Goal: Task Accomplishment & Management: Manage account settings

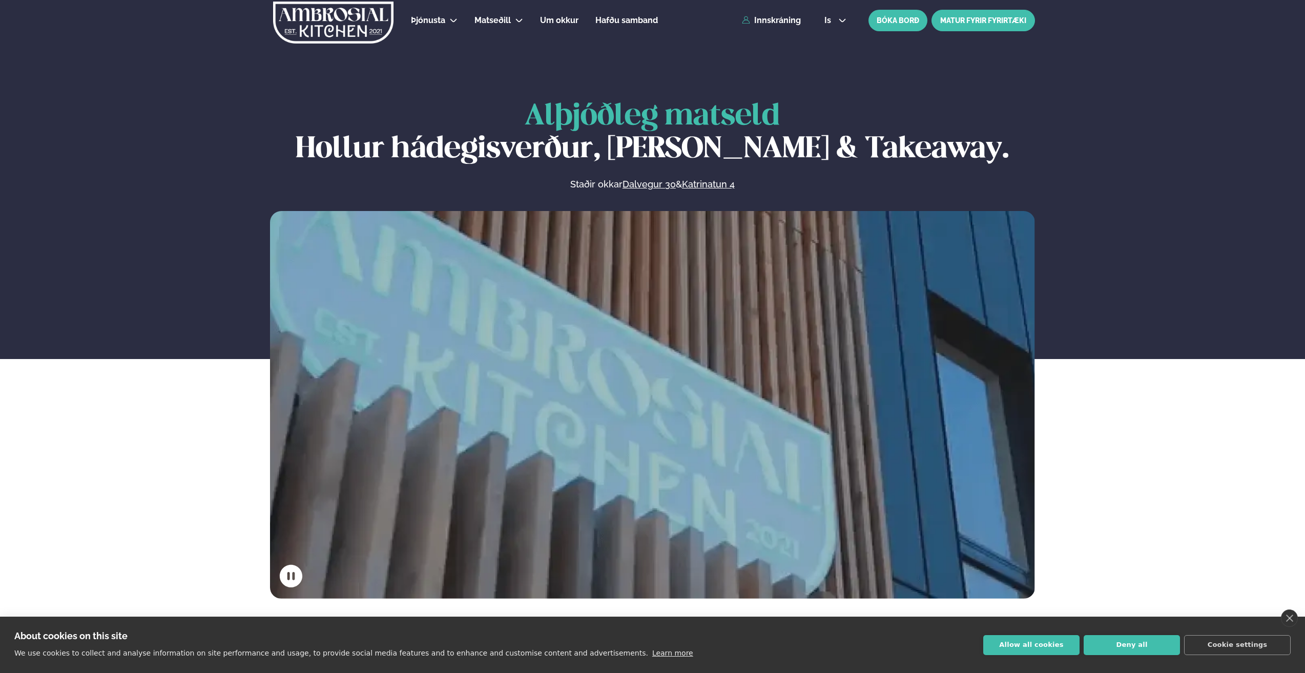
click at [984, 22] on link "MATUR FYRIR FYRIRTÆKI" at bounding box center [982, 21] width 103 height 22
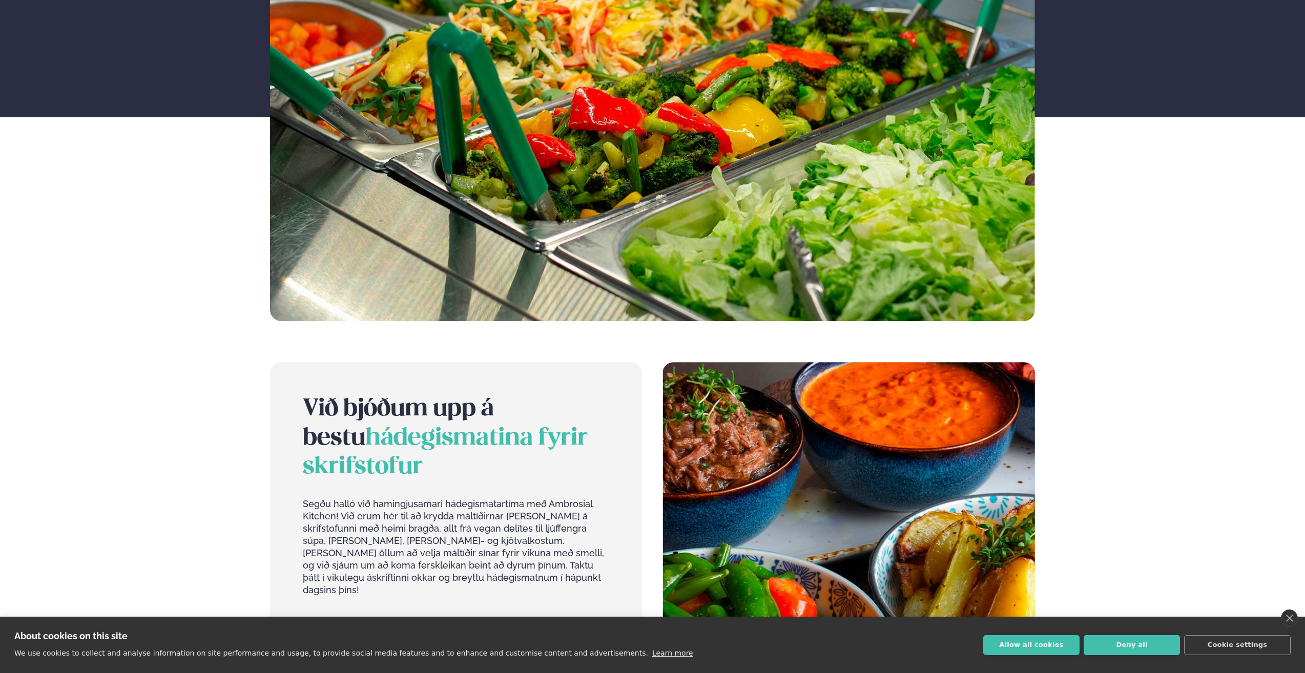
scroll to position [154, 0]
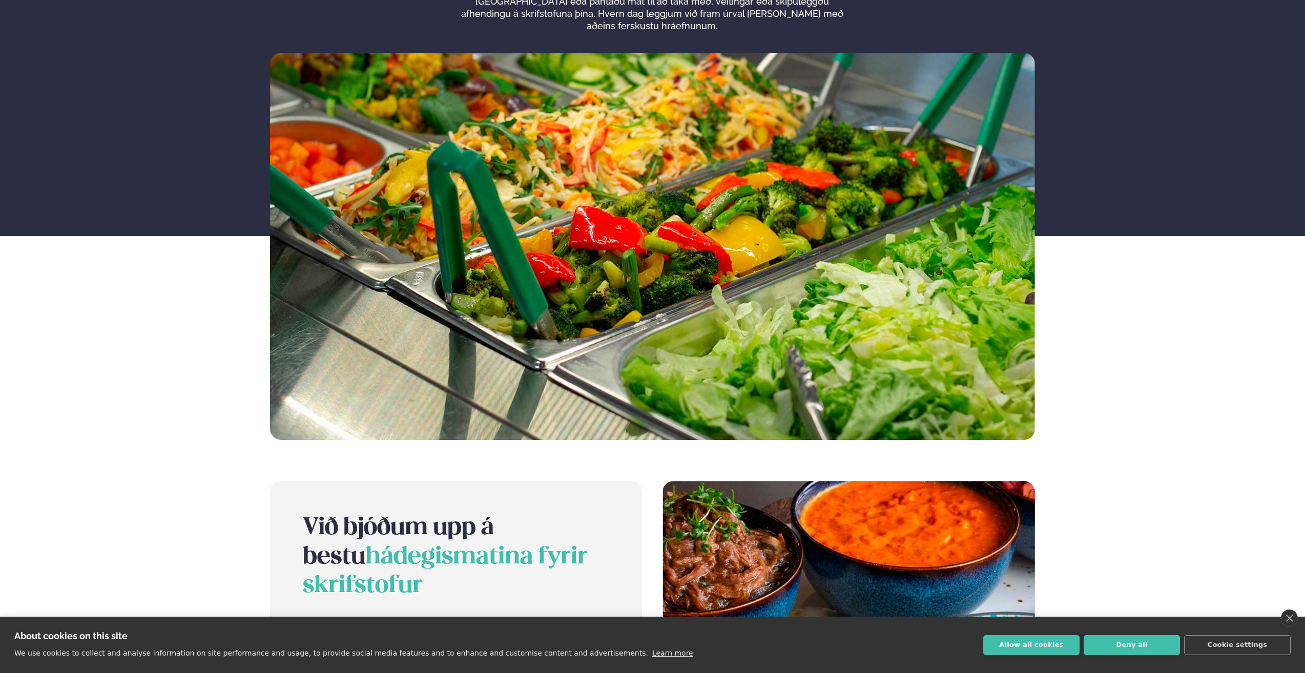
click at [1265, 146] on div "Hádegismatur fyrir fyrirtæki Komdu með okkur í hádegismatstímann í einni af okk…" at bounding box center [652, 189] width 1305 height 502
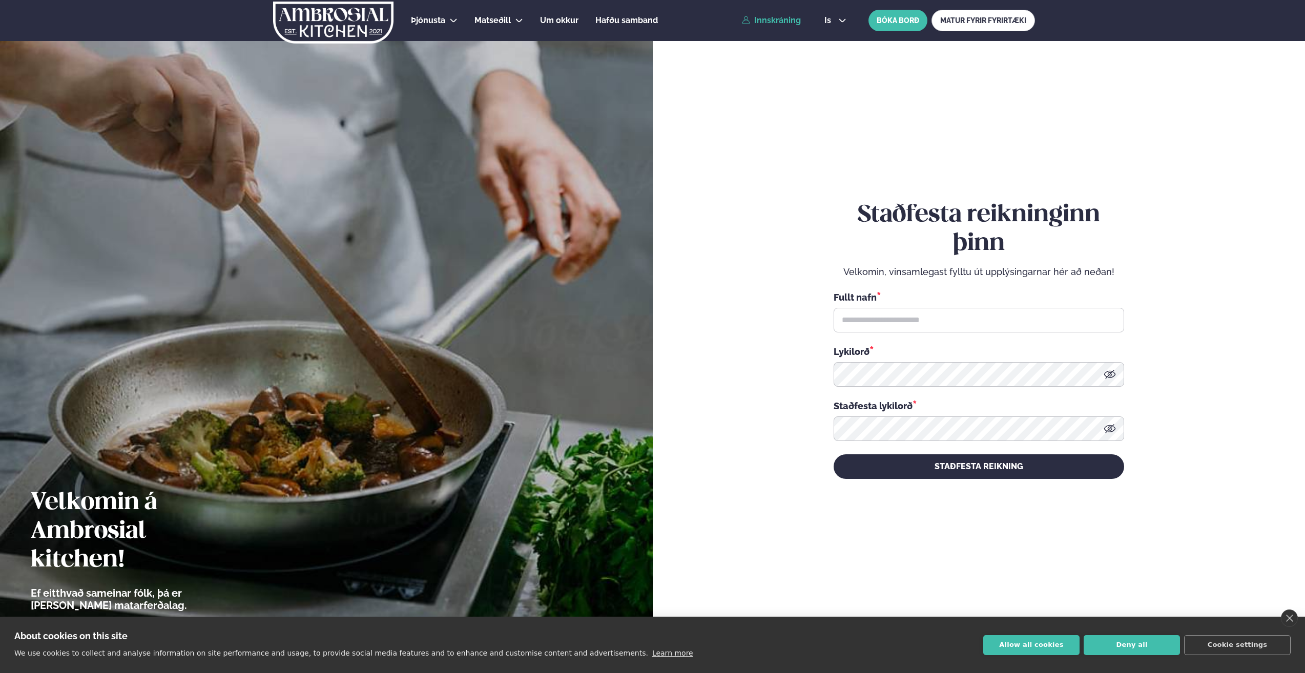
click at [780, 24] on link "Innskráning" at bounding box center [771, 20] width 59 height 9
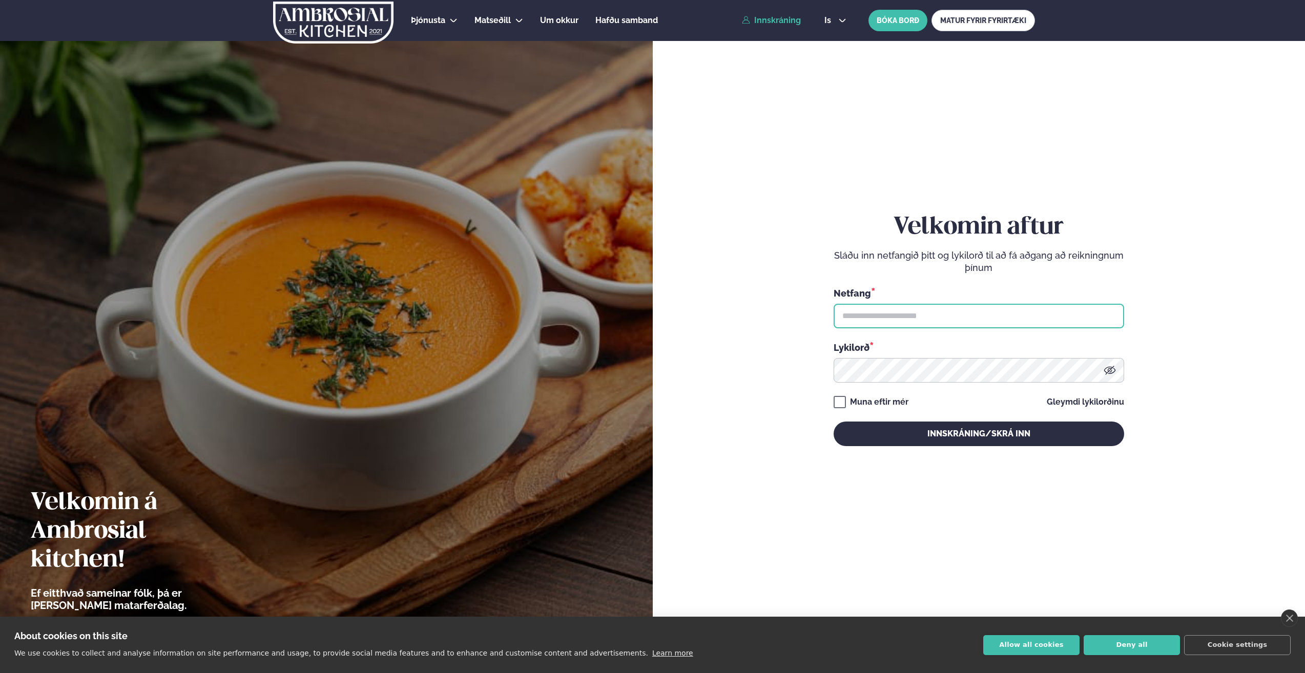
click at [927, 314] on input "text" at bounding box center [979, 316] width 291 height 25
click at [895, 317] on input "text" at bounding box center [979, 316] width 291 height 25
type input "**********"
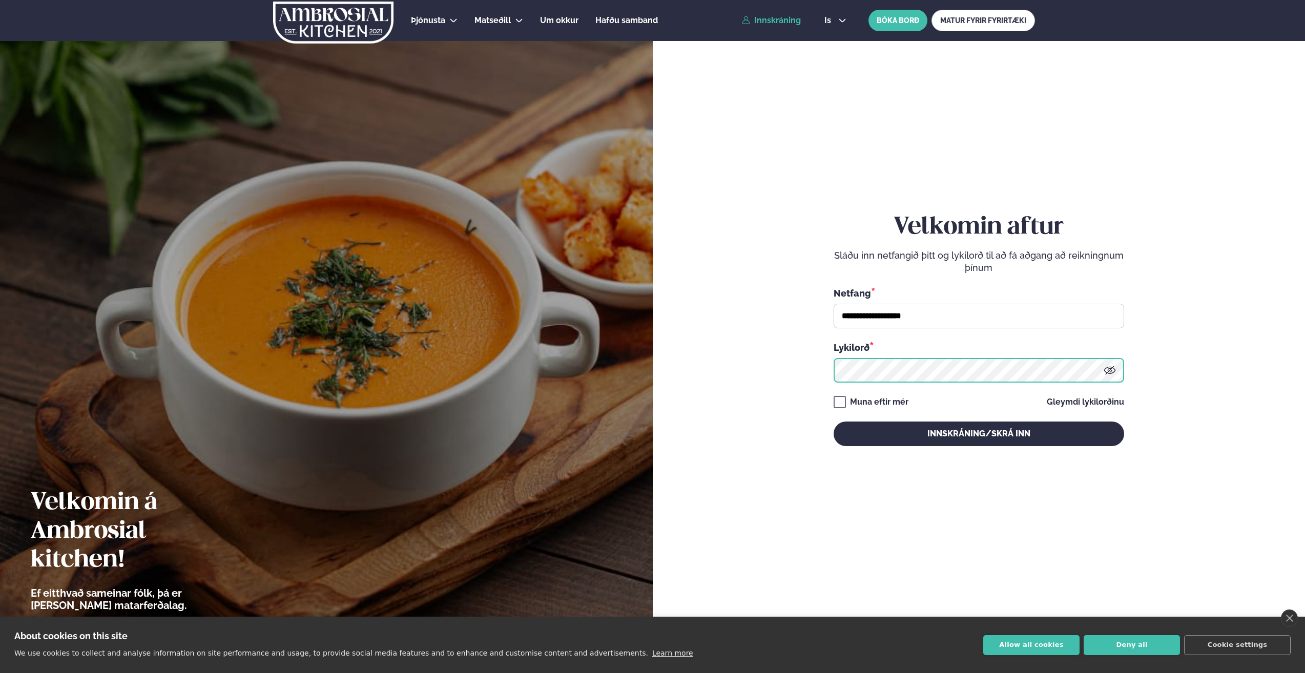
click at [834, 422] on button "Innskráning/Skrá inn" at bounding box center [979, 434] width 291 height 25
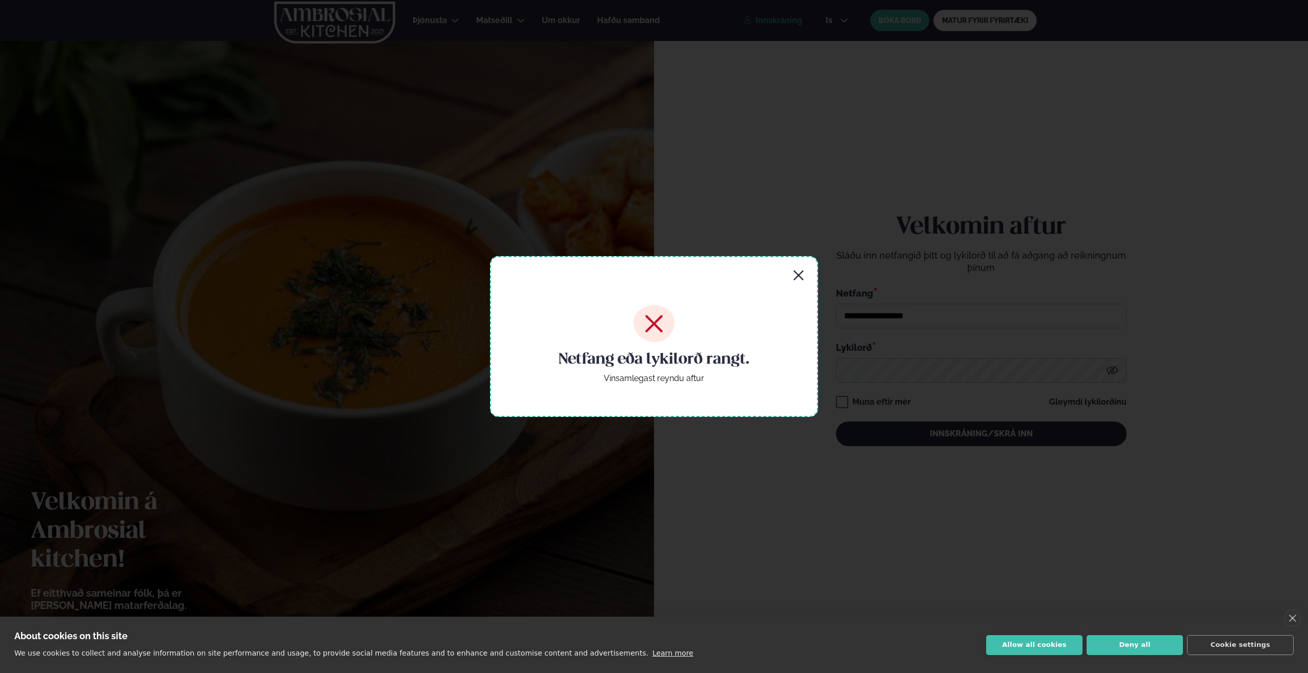
click at [799, 279] on icon "button" at bounding box center [798, 276] width 12 height 12
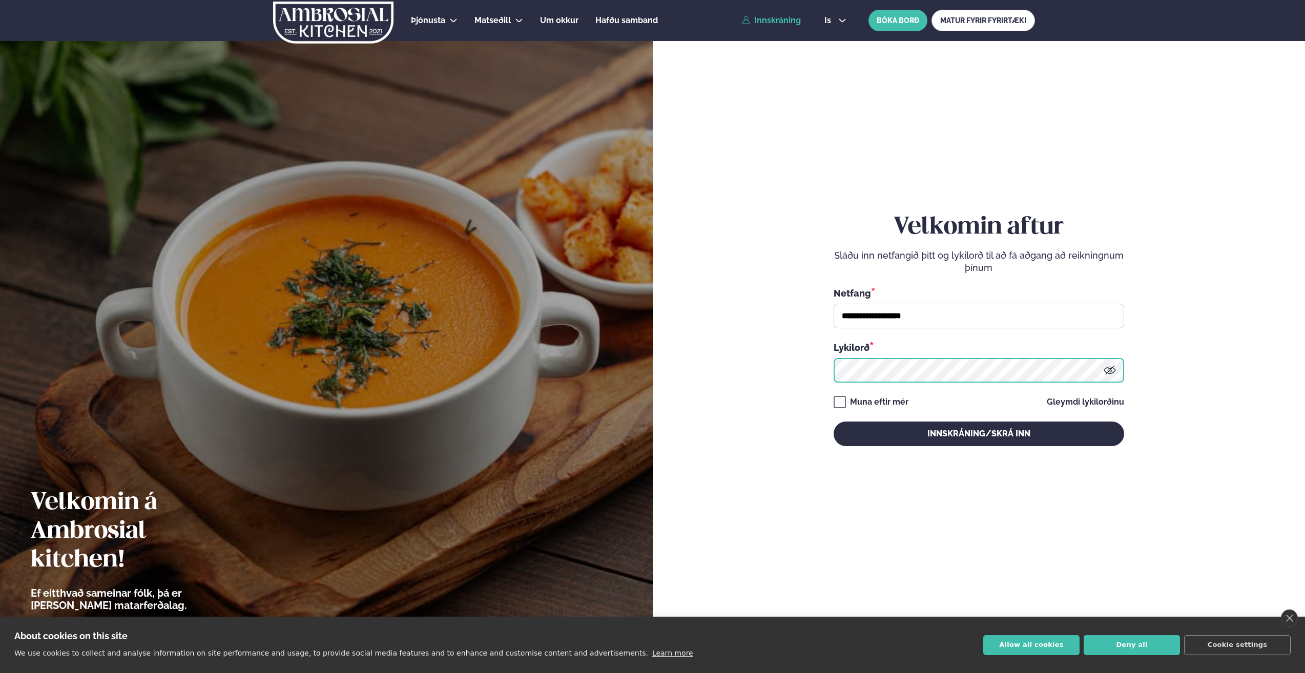
click at [664, 379] on div "**********" at bounding box center [979, 336] width 653 height 673
click at [834, 422] on button "Innskráning/Skrá inn" at bounding box center [979, 434] width 291 height 25
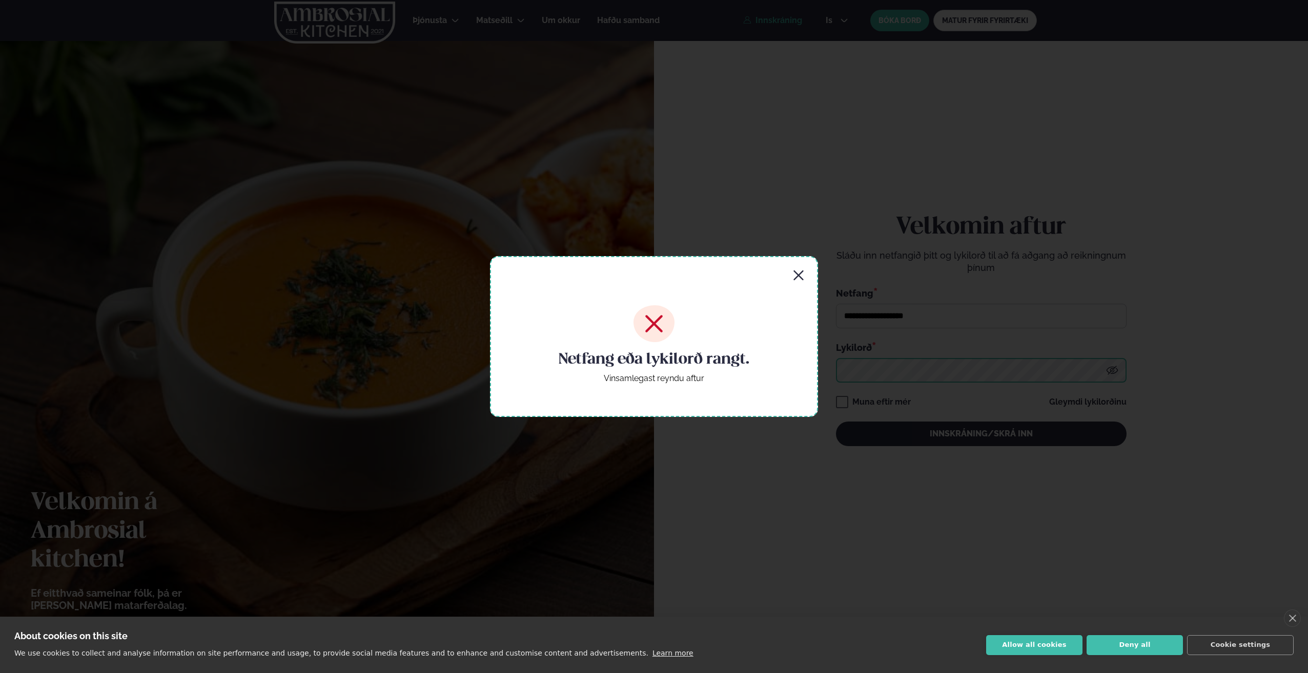
click at [836, 422] on button "Innskráning/Skrá inn" at bounding box center [981, 434] width 291 height 25
click at [796, 278] on icon "button" at bounding box center [798, 276] width 12 height 12
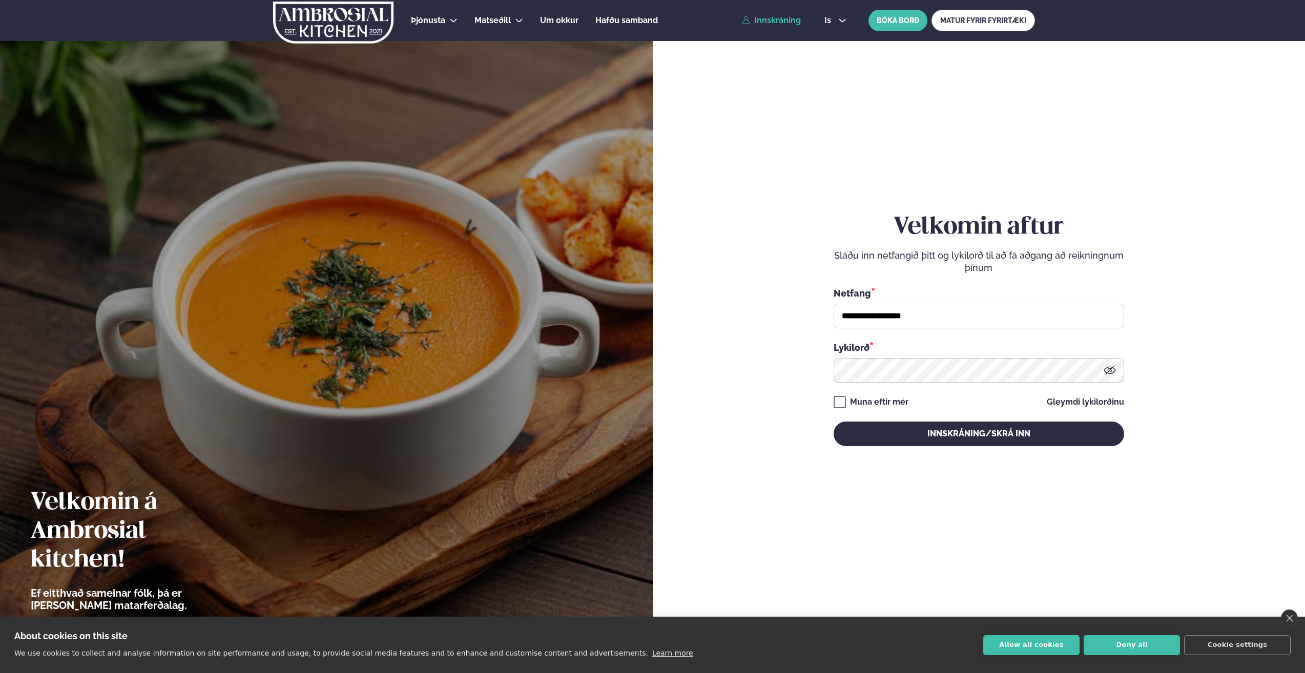
click at [1106, 370] on icon at bounding box center [1110, 370] width 12 height 12
click at [788, 376] on form "**********" at bounding box center [979, 340] width 591 height 626
click at [834, 422] on button "Innskráning/Skrá inn" at bounding box center [979, 434] width 291 height 25
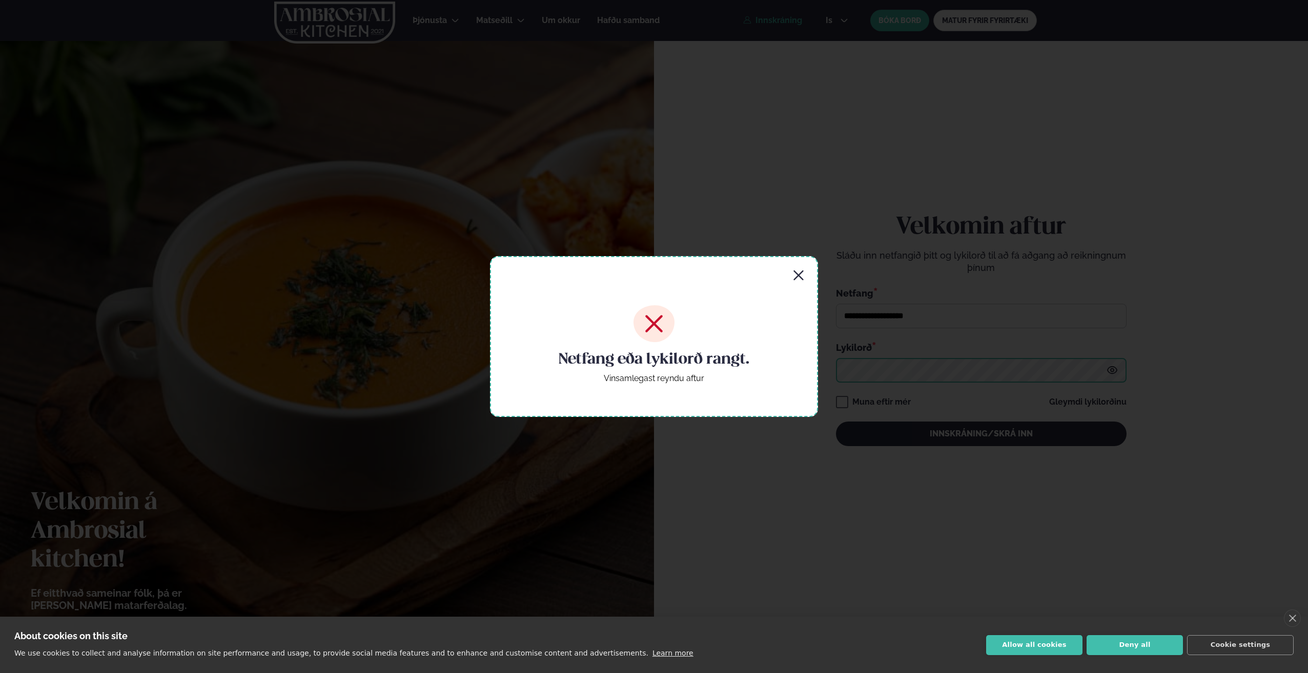
click at [836, 422] on button "Innskráning/Skrá inn" at bounding box center [981, 434] width 291 height 25
click at [801, 273] on icon "button" at bounding box center [798, 276] width 12 height 12
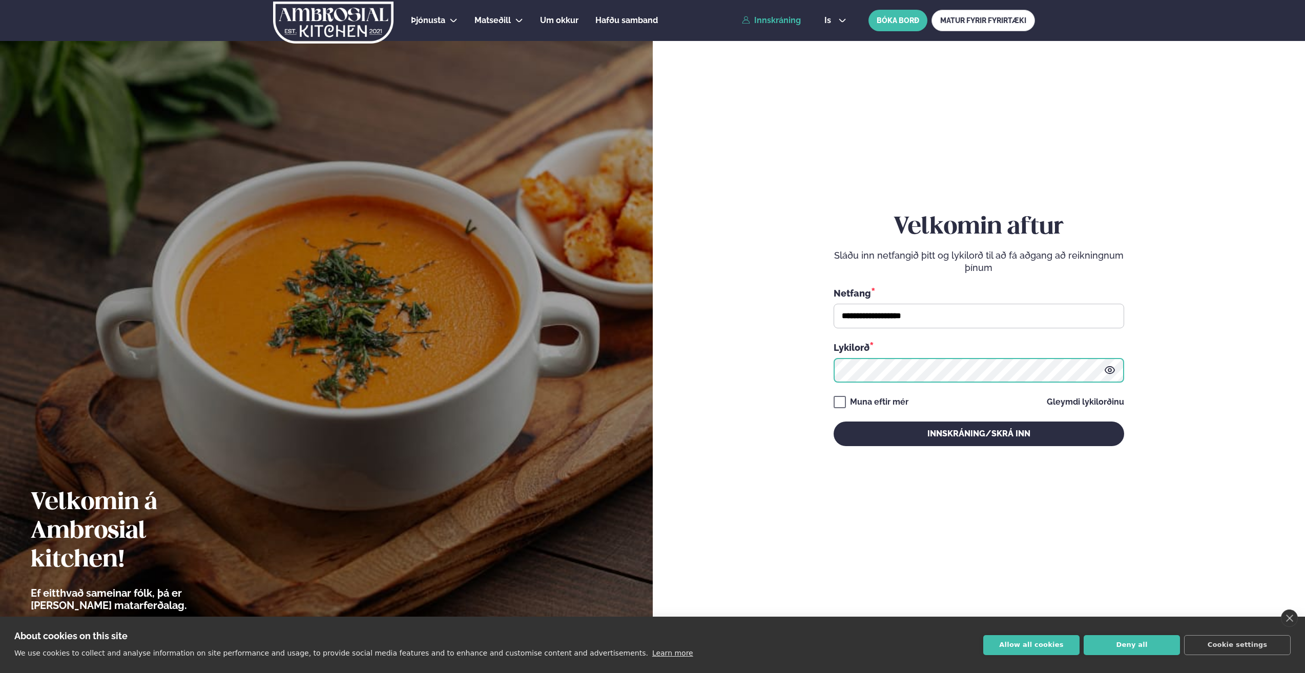
click at [731, 370] on form "**********" at bounding box center [979, 340] width 591 height 626
click at [834, 422] on button "Innskráning/Skrá inn" at bounding box center [979, 434] width 291 height 25
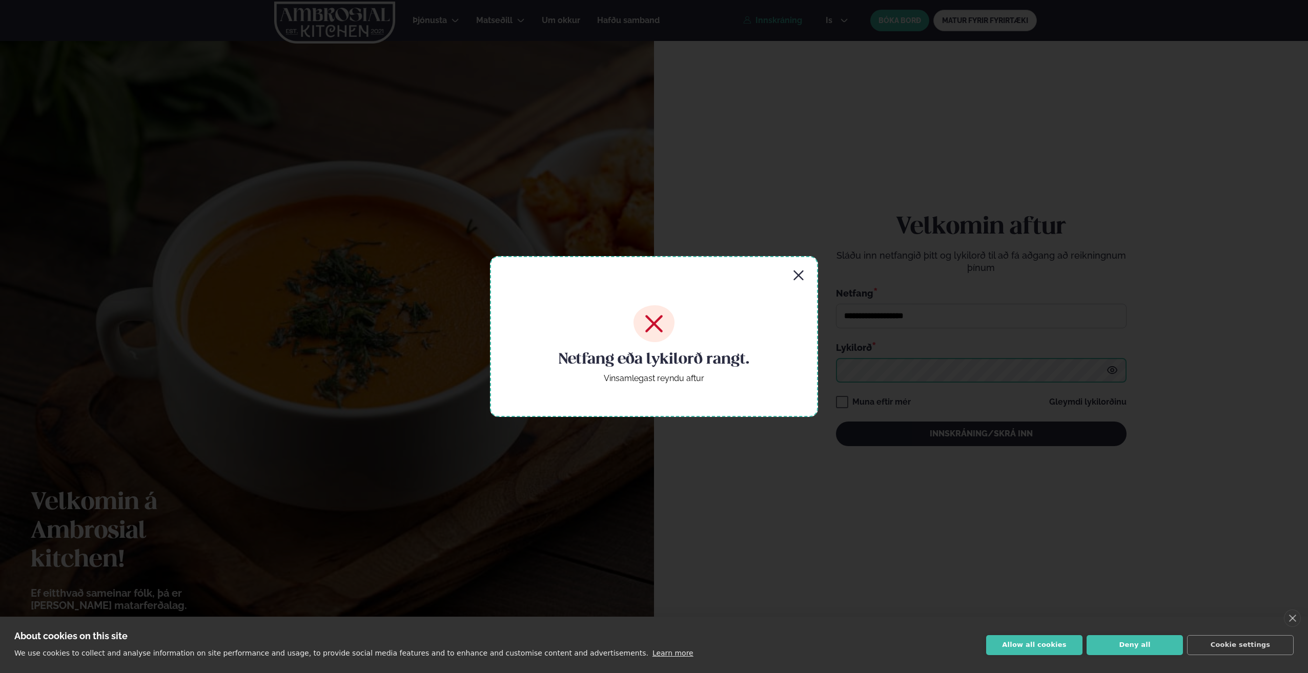
click at [836, 422] on button "Innskráning/Skrá inn" at bounding box center [981, 434] width 291 height 25
click at [796, 272] on icon "button" at bounding box center [798, 276] width 10 height 10
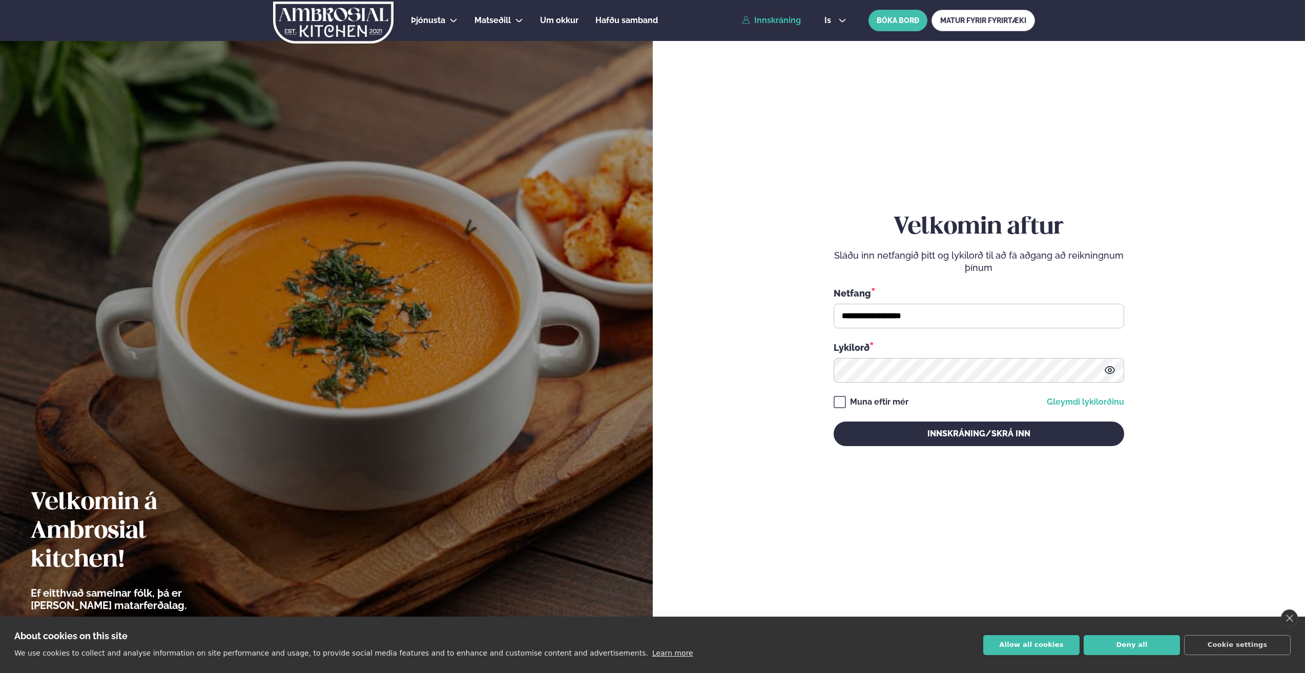
click at [1084, 400] on link "Gleymdi lykilorðinu" at bounding box center [1085, 402] width 77 height 8
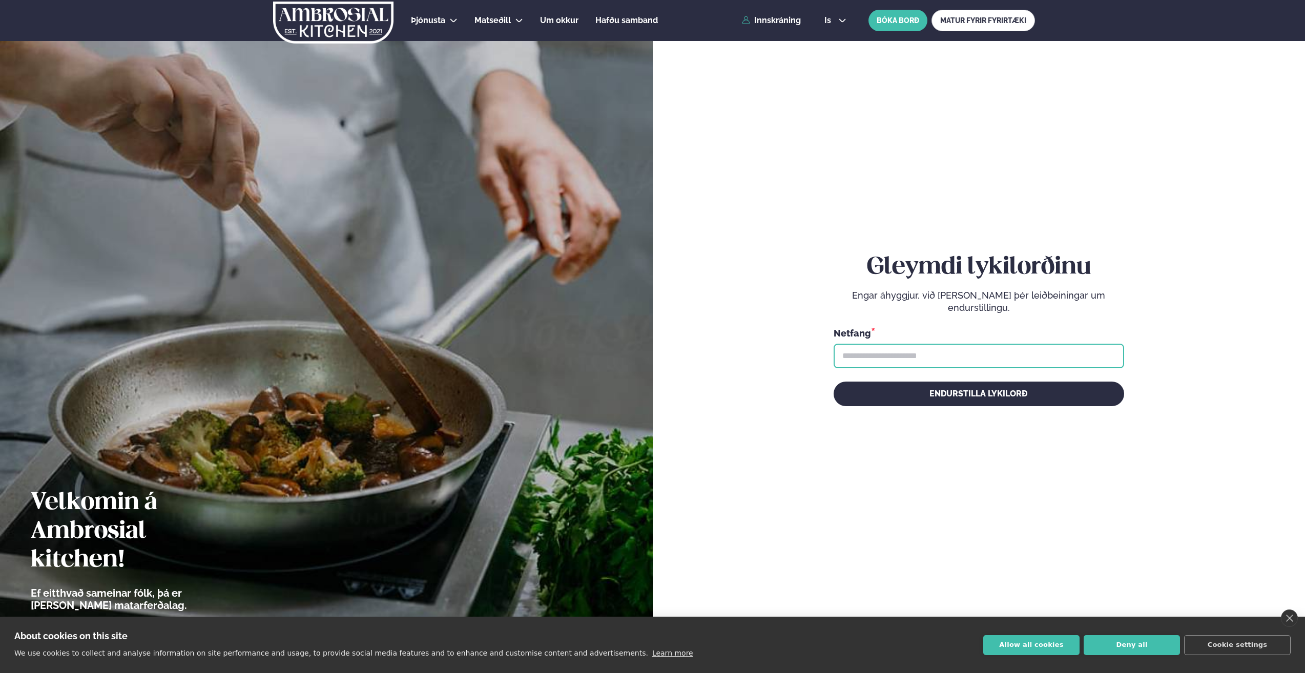
click at [960, 351] on input "text" at bounding box center [979, 356] width 291 height 25
type input "**********"
click at [834, 382] on button "Endurstilla lykilorð" at bounding box center [979, 394] width 291 height 25
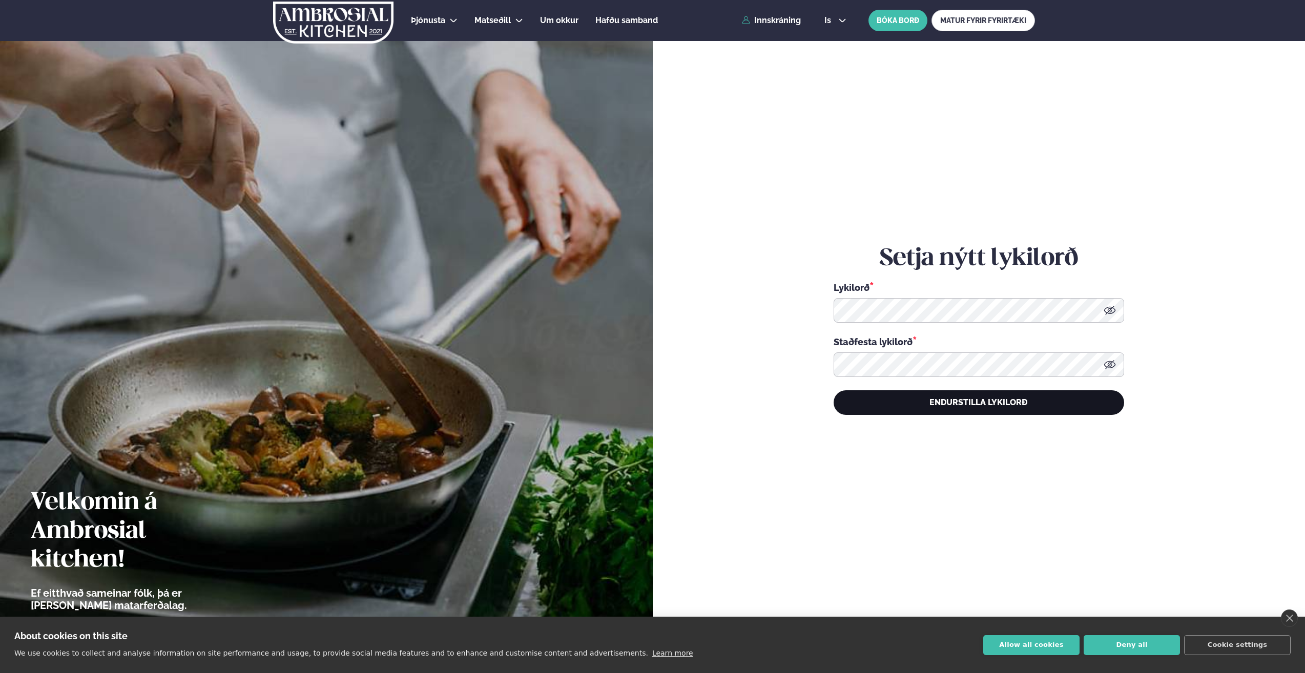
click at [1014, 407] on button "Endurstilla lykilorð" at bounding box center [979, 402] width 291 height 25
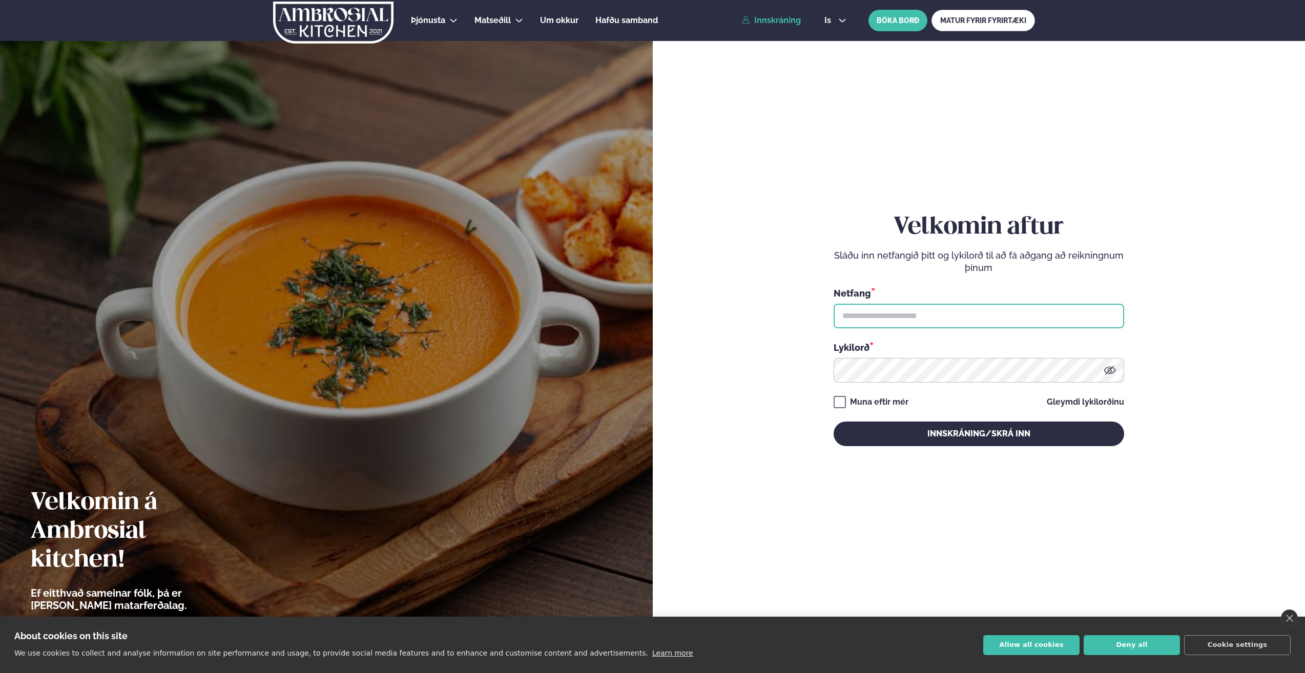
click at [923, 316] on input "text" at bounding box center [979, 316] width 291 height 25
type input "**********"
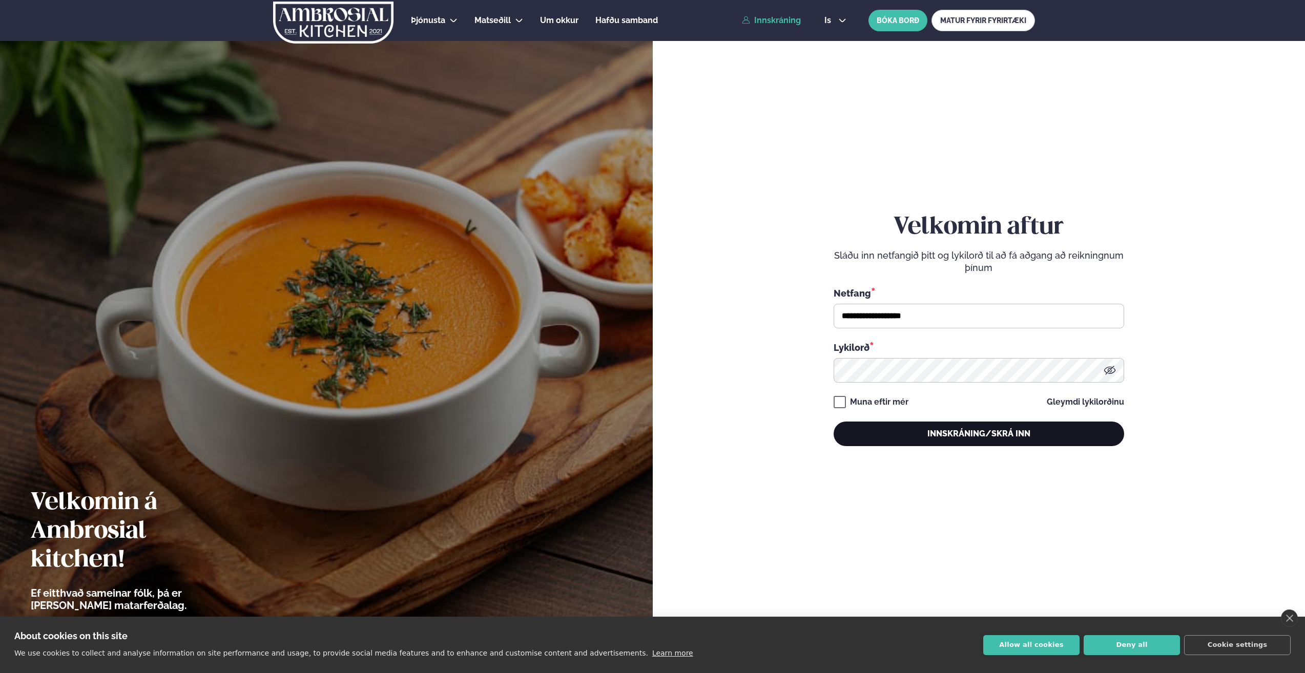
click at [940, 427] on button "Innskráning/Skrá inn" at bounding box center [979, 434] width 291 height 25
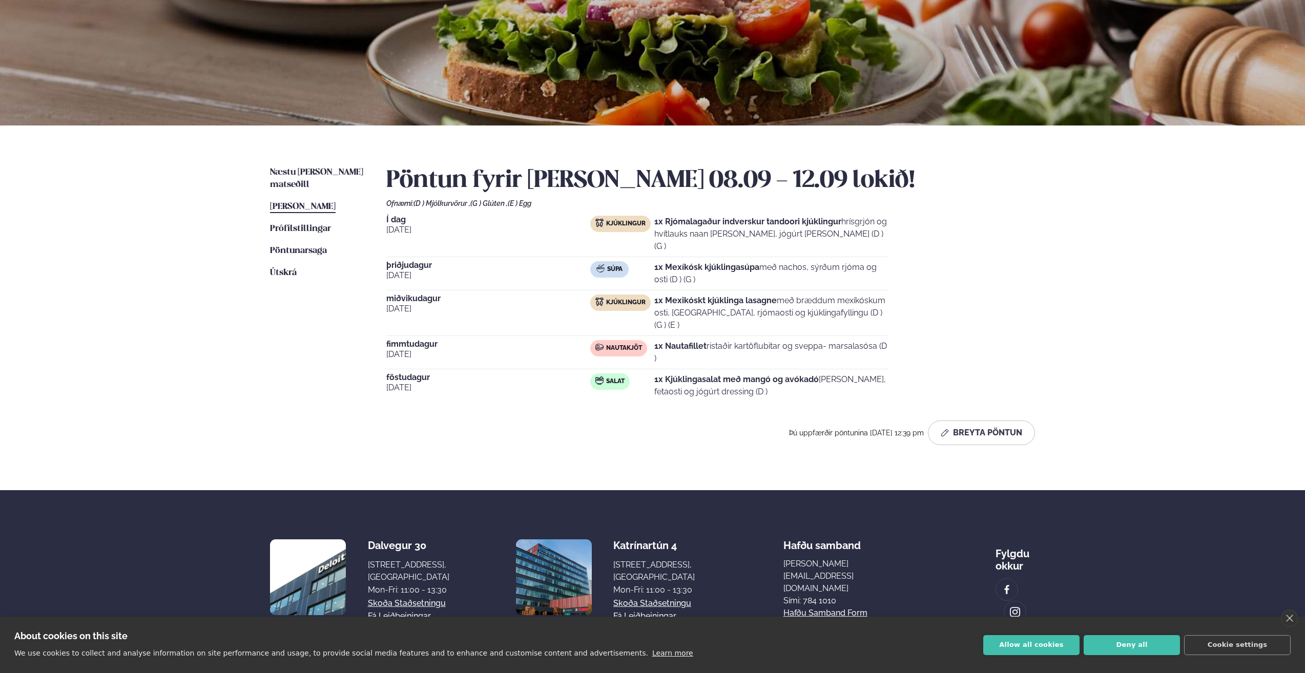
scroll to position [50, 0]
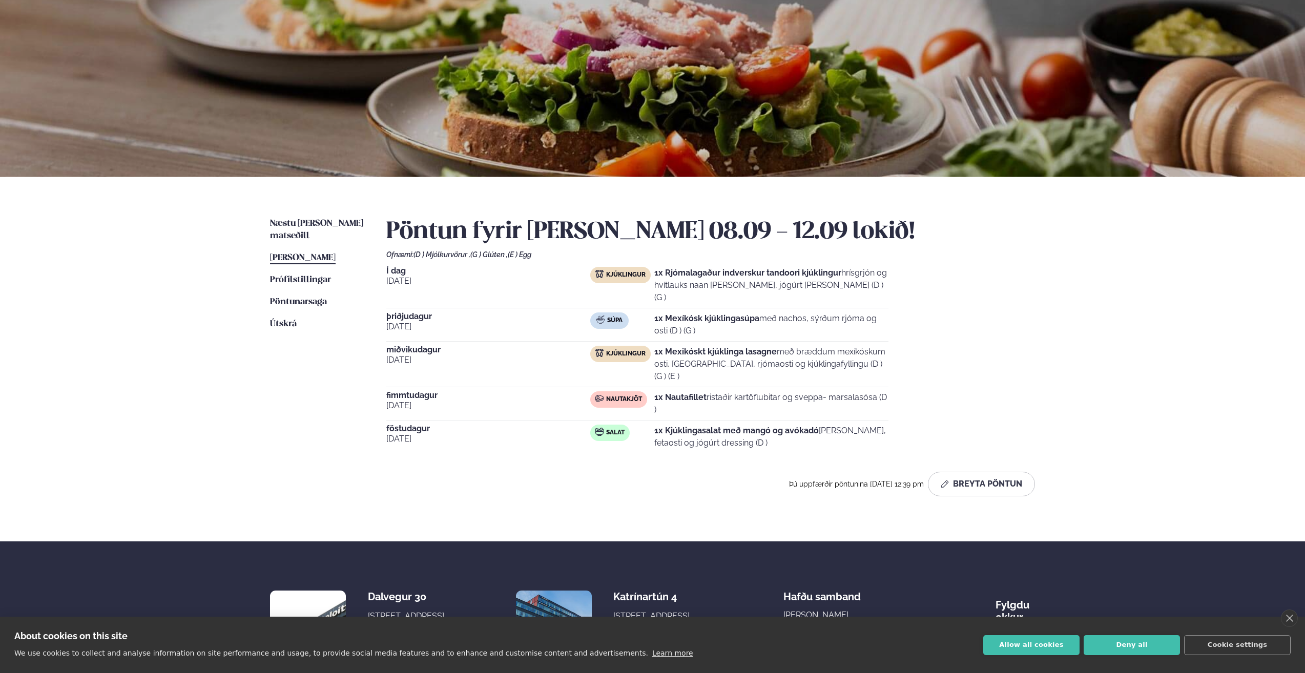
drag, startPoint x: 863, startPoint y: 351, endPoint x: 609, endPoint y: 353, distance: 254.1
click at [609, 353] on div "Kjúklingur 1x Mexikóskt kjúklinga lasagne með bræddum mexíkóskum osti, baunum, …" at bounding box center [739, 364] width 298 height 37
click at [390, 346] on span "miðvikudagur" at bounding box center [488, 350] width 204 height 8
drag, startPoint x: 390, startPoint y: 337, endPoint x: 406, endPoint y: 346, distance: 17.7
click at [406, 354] on span "[DATE]" at bounding box center [488, 360] width 204 height 12
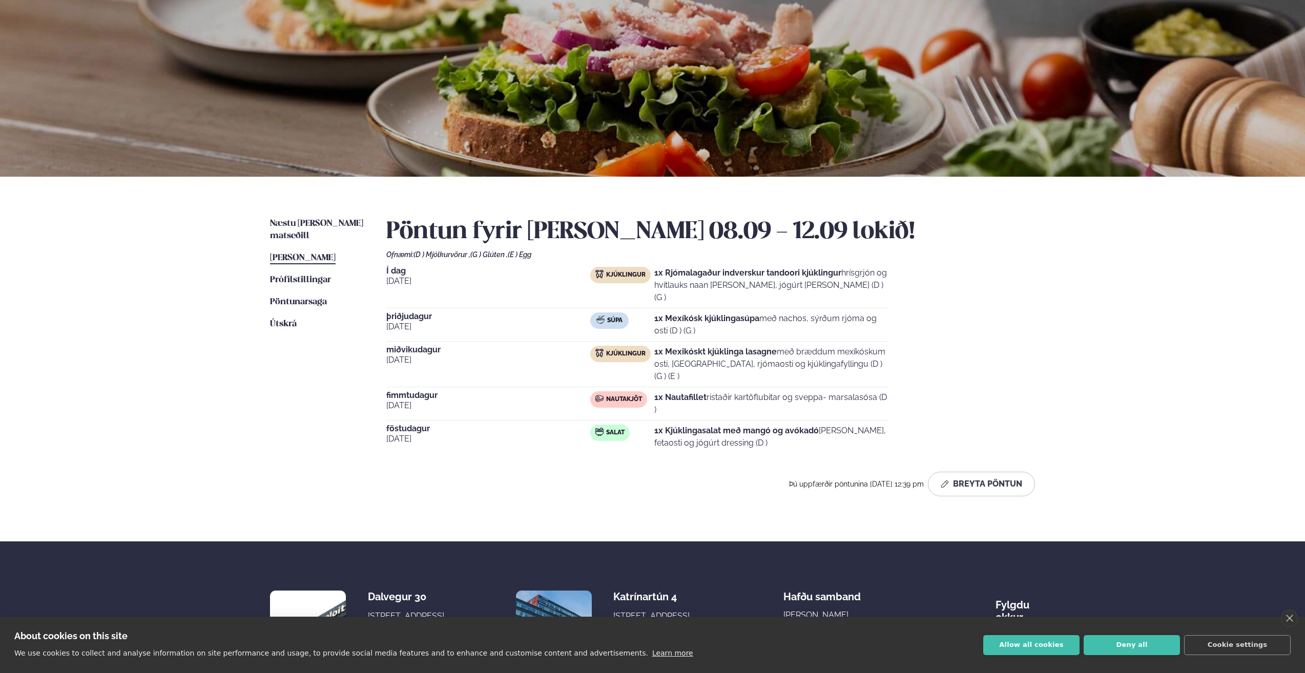
click at [541, 400] on span "[DATE]" at bounding box center [488, 406] width 204 height 12
click at [290, 226] on span "Næstu viku matseðill" at bounding box center [316, 229] width 93 height 21
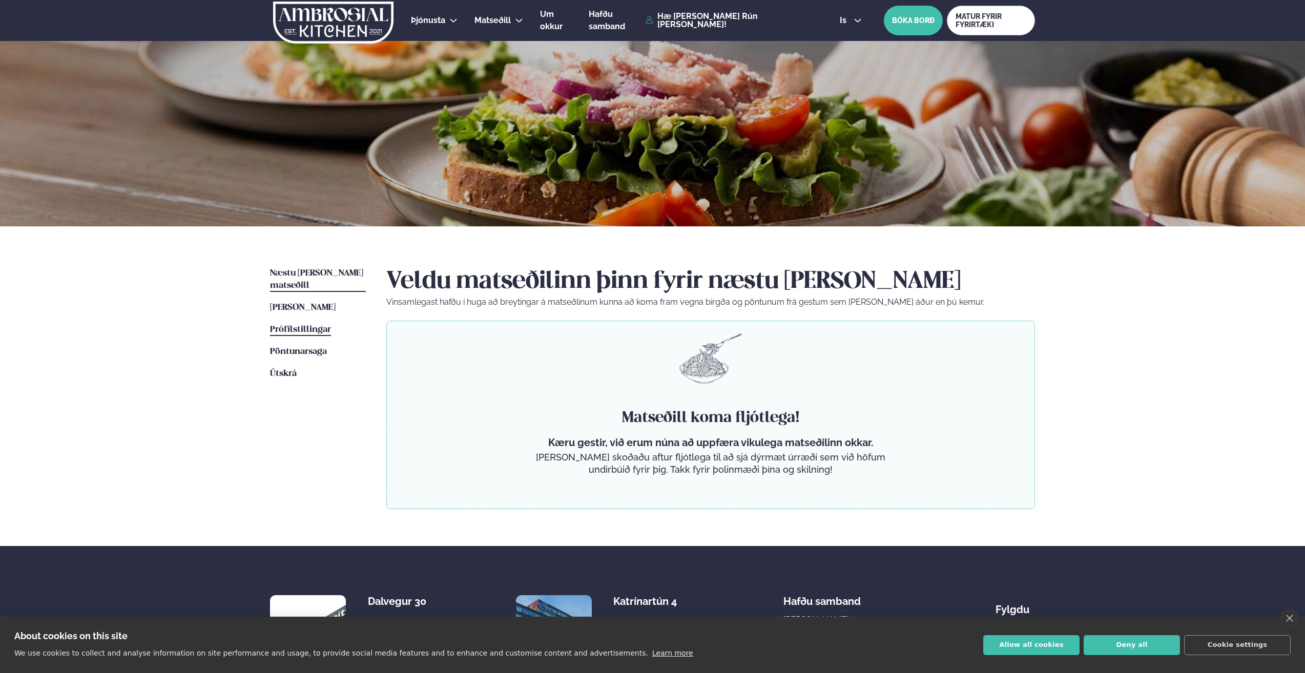
click at [314, 325] on span "Prófílstillingar" at bounding box center [300, 329] width 61 height 9
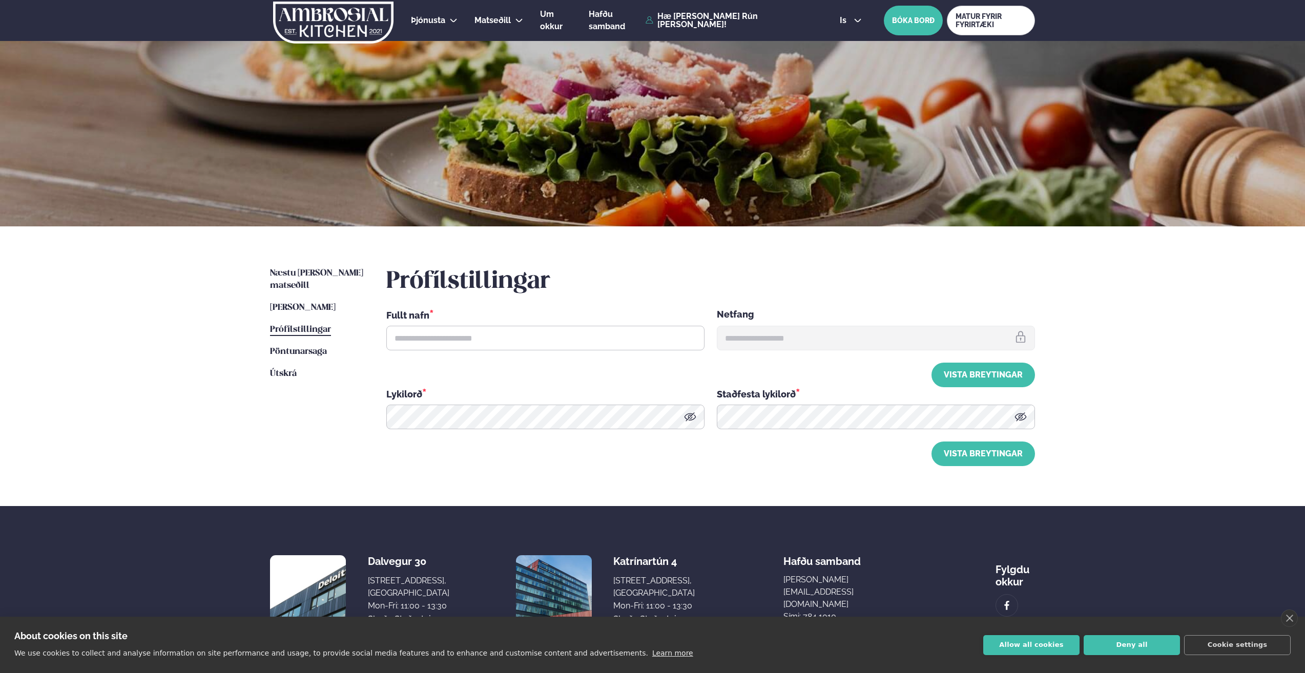
type input "**********"
click at [330, 303] on span "Þessa viku matseðill" at bounding box center [303, 307] width 66 height 9
